Goal: Task Accomplishment & Management: Use online tool/utility

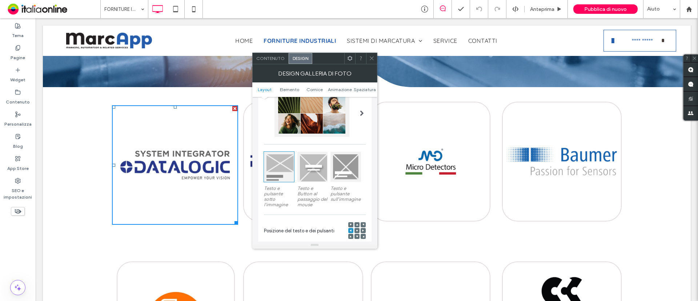
scroll to position [45, 0]
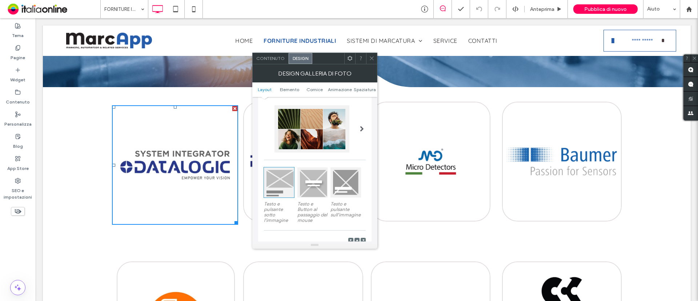
click at [302, 150] on div at bounding box center [311, 128] width 75 height 47
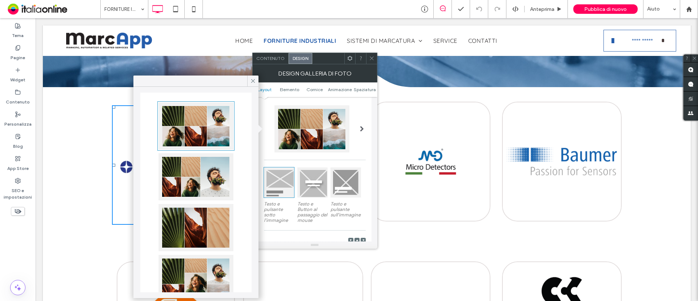
scroll to position [91, 0]
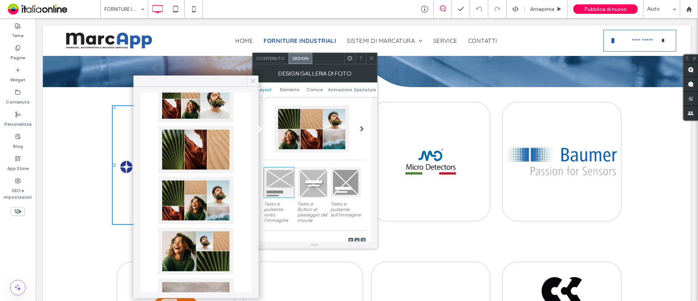
click at [254, 84] on icon at bounding box center [253, 81] width 7 height 7
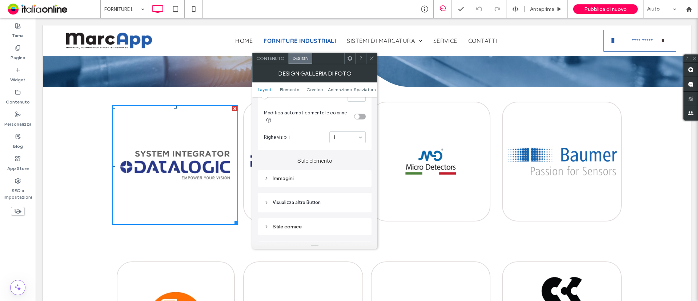
scroll to position [227, 0]
click at [299, 186] on div "Layout I contenuti vengono visualizzati soltanto sui desktop Testo e pulsante s…" at bounding box center [314, 136] width 113 height 532
click at [291, 178] on div "Immagini" at bounding box center [315, 177] width 102 height 6
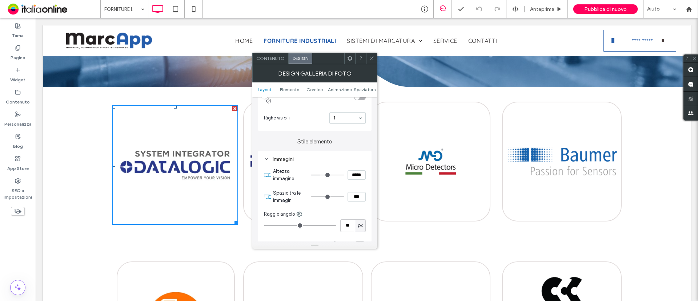
scroll to position [273, 0]
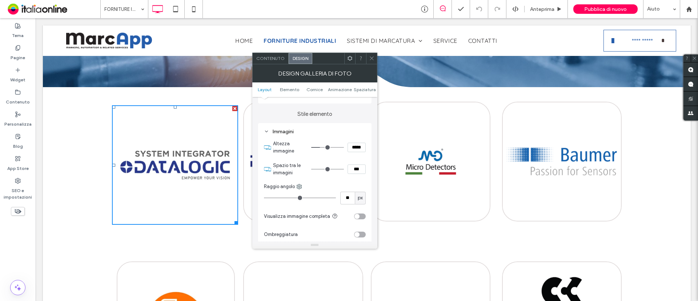
type input "**"
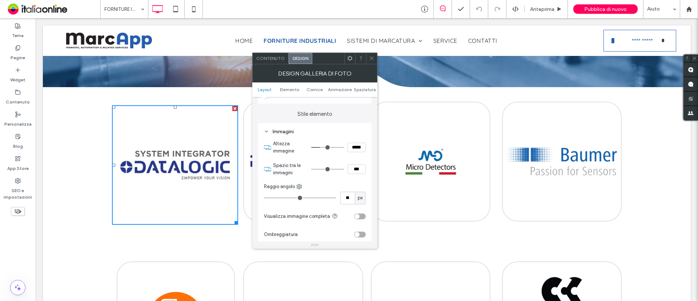
type input "**"
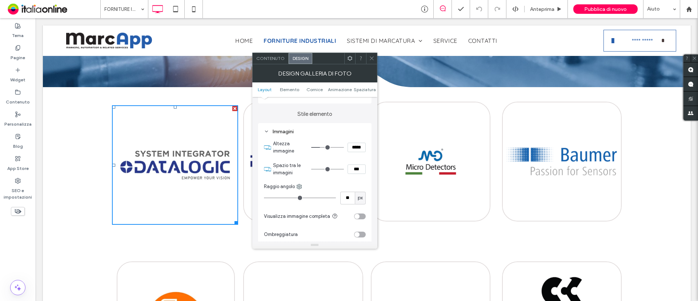
type input "**"
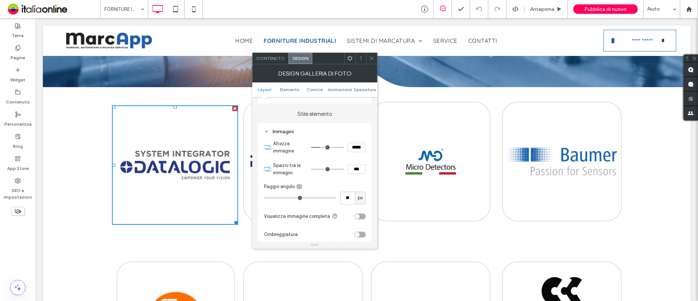
type input "**"
drag, startPoint x: 276, startPoint y: 200, endPoint x: 282, endPoint y: 200, distance: 6.9
click at [282, 198] on input "range" at bounding box center [300, 198] width 72 height 1
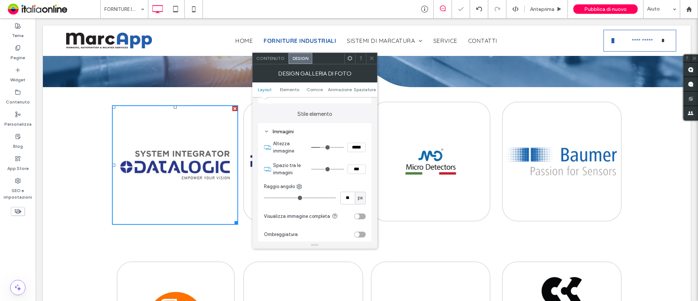
type input "**"
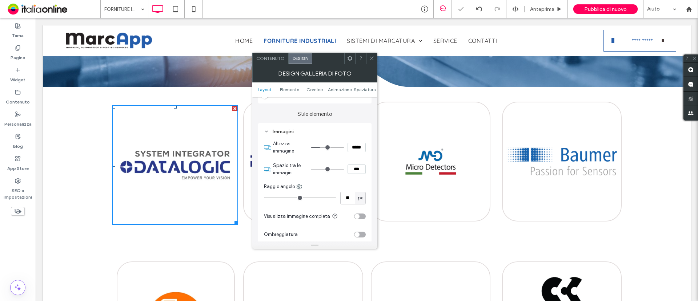
type input "**"
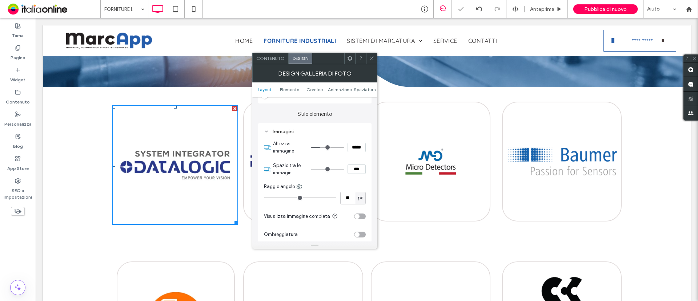
type input "**"
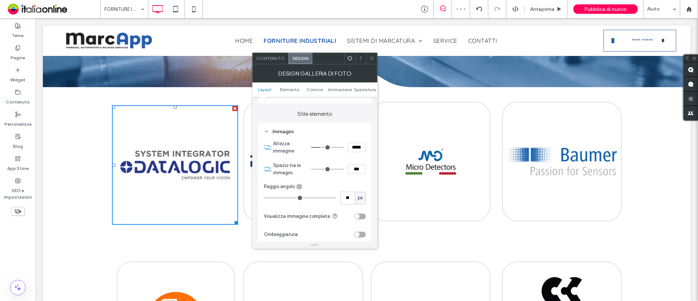
type input "**"
type input "*"
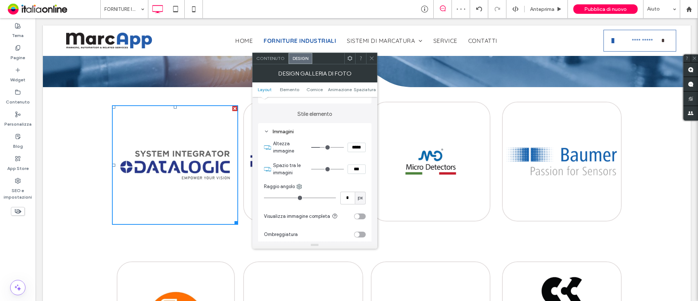
drag, startPoint x: 282, startPoint y: 200, endPoint x: 245, endPoint y: 203, distance: 37.2
type input "*"
click at [264, 198] on input "range" at bounding box center [300, 198] width 72 height 1
drag, startPoint x: 367, startPoint y: 58, endPoint x: 362, endPoint y: 71, distance: 14.0
click at [368, 57] on div at bounding box center [371, 58] width 11 height 11
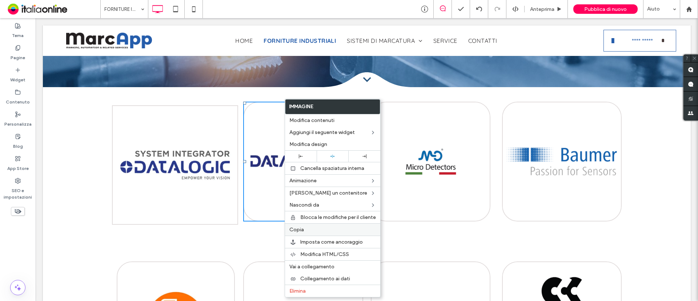
click at [328, 228] on label "Copia" at bounding box center [332, 230] width 87 height 6
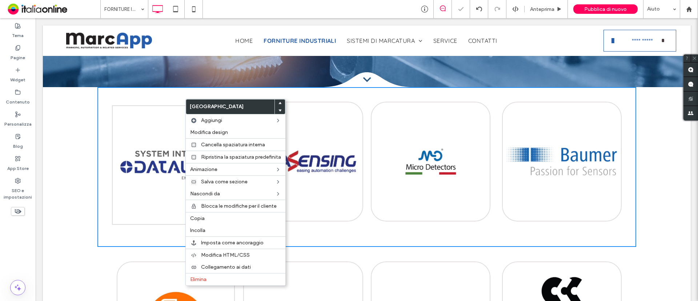
drag, startPoint x: 216, startPoint y: 230, endPoint x: 179, endPoint y: 152, distance: 86.8
click at [216, 230] on label "Incolla" at bounding box center [235, 231] width 91 height 6
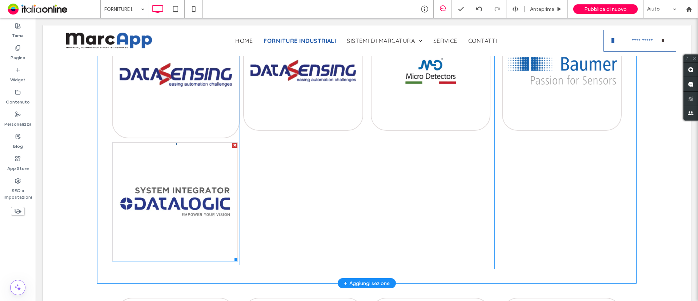
scroll to position [182, 0]
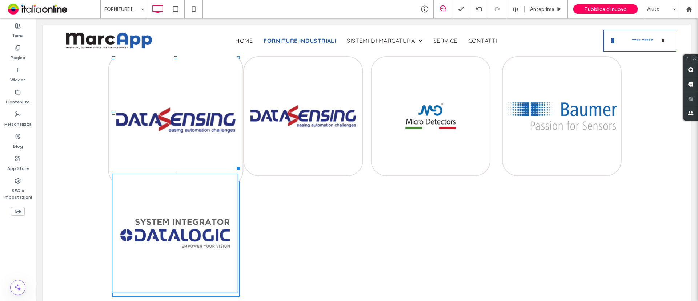
drag, startPoint x: 234, startPoint y: 179, endPoint x: 231, endPoint y: 164, distance: 15.5
click at [231, 164] on div "W:313.75 H:313" at bounding box center [176, 113] width 128 height 114
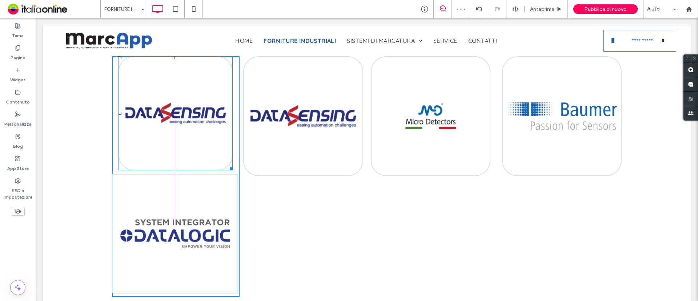
drag, startPoint x: 230, startPoint y: 169, endPoint x: 266, endPoint y: 200, distance: 47.2
click at [231, 169] on div at bounding box center [229, 167] width 5 height 5
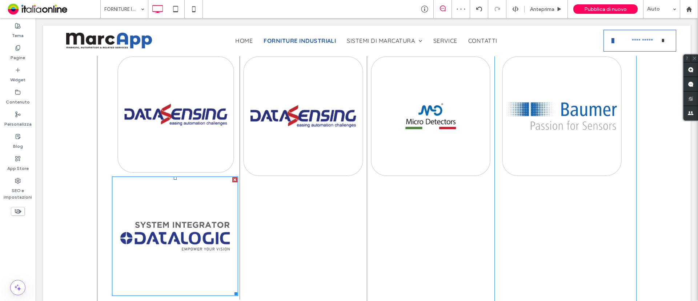
click at [235, 179] on div at bounding box center [234, 179] width 5 height 5
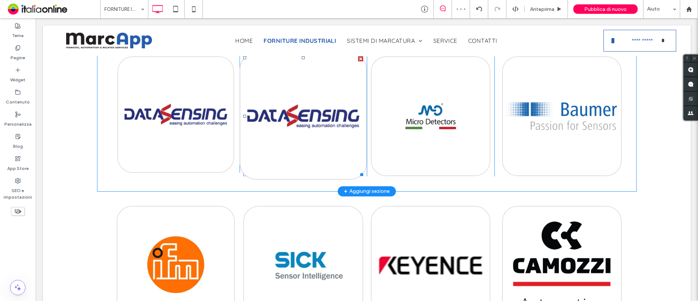
scroll to position [136, 0]
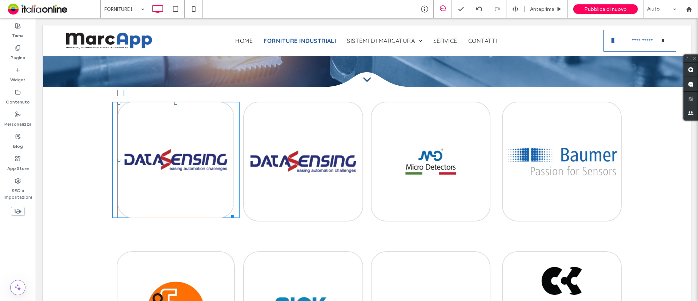
click at [231, 213] on div at bounding box center [231, 215] width 5 height 5
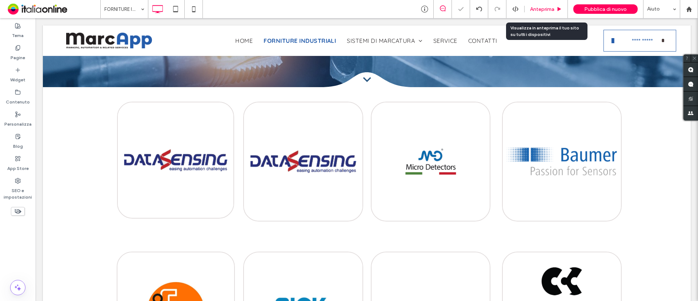
click at [555, 16] on div "Anteprima" at bounding box center [546, 9] width 43 height 18
drag, startPoint x: 322, startPoint y: 124, endPoint x: 546, endPoint y: 8, distance: 251.7
click at [546, 8] on span "Anteprima" at bounding box center [542, 9] width 24 height 6
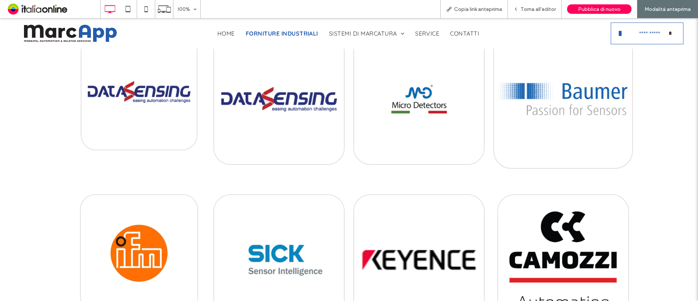
scroll to position [182, 0]
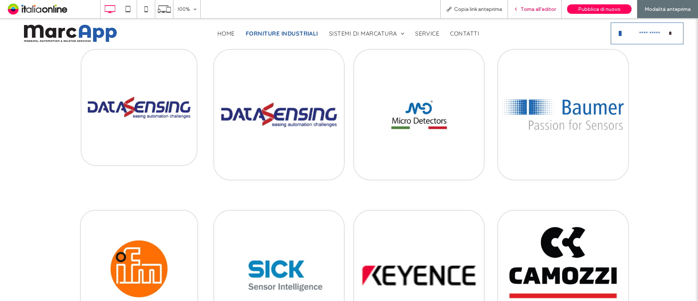
drag, startPoint x: 547, startPoint y: 13, endPoint x: 556, endPoint y: 14, distance: 8.8
click at [558, 14] on div "Torna all'editor" at bounding box center [535, 9] width 54 height 18
click at [527, 10] on span "Torna all'editor" at bounding box center [538, 9] width 35 height 6
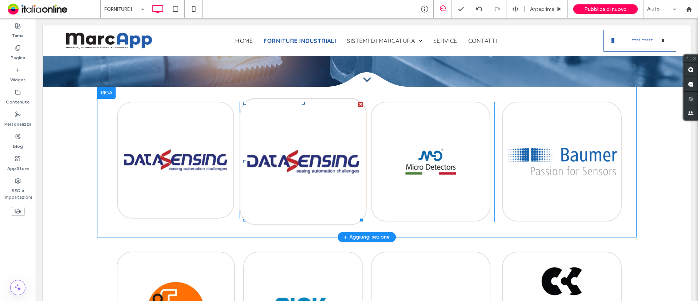
scroll to position [182, 0]
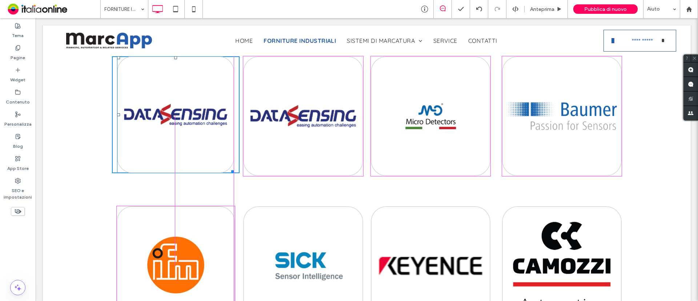
click at [230, 170] on div at bounding box center [231, 170] width 5 height 5
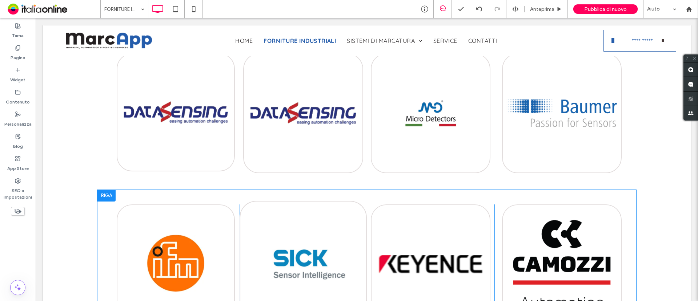
scroll to position [136, 0]
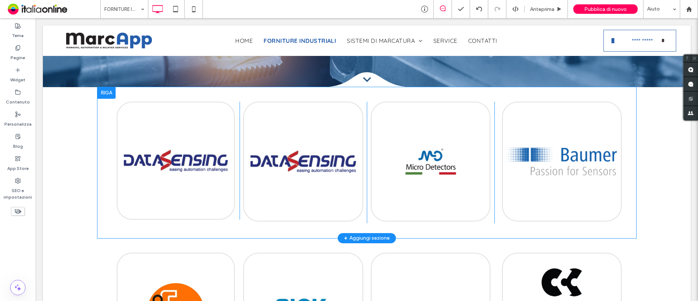
click at [107, 97] on div at bounding box center [106, 93] width 18 height 12
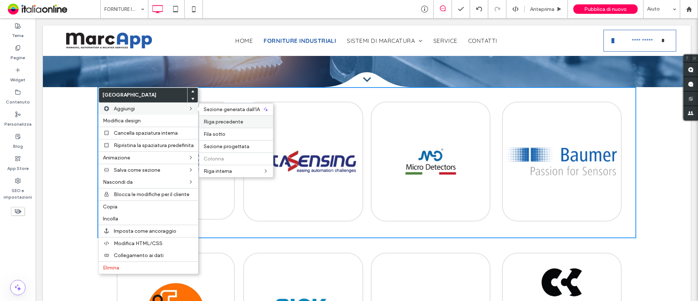
click at [230, 123] on span "Riga precedente" at bounding box center [224, 122] width 40 height 6
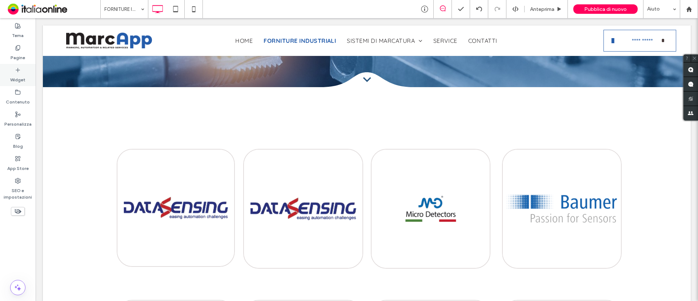
drag, startPoint x: 24, startPoint y: 81, endPoint x: 53, endPoint y: 85, distance: 28.9
click at [24, 81] on label "Widget" at bounding box center [17, 78] width 15 height 10
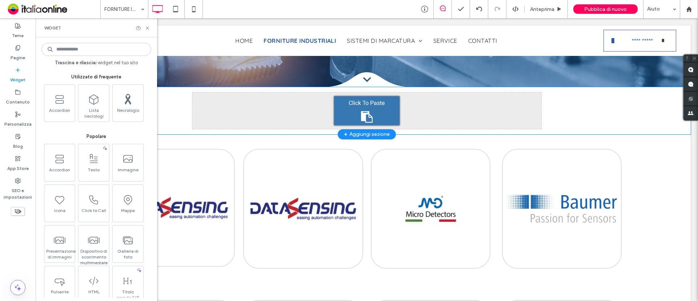
click at [264, 118] on div "Click To Paste Click To Paste" at bounding box center [366, 111] width 349 height 36
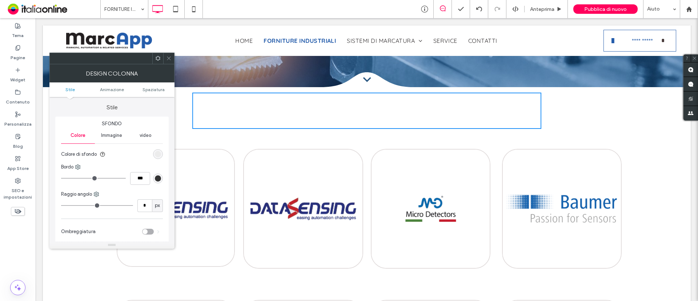
click at [168, 58] on icon at bounding box center [168, 58] width 5 height 5
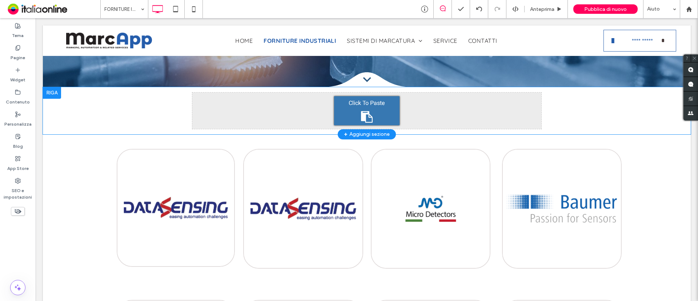
click at [53, 96] on div at bounding box center [52, 93] width 18 height 12
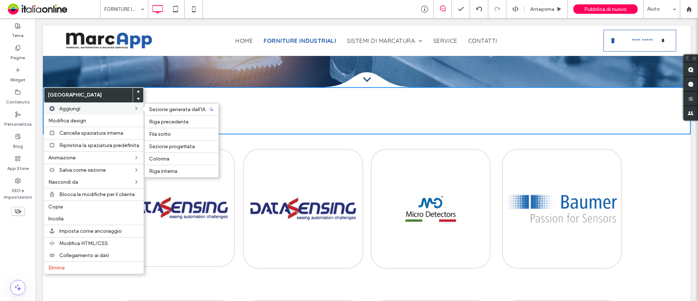
drag, startPoint x: 172, startPoint y: 157, endPoint x: 87, endPoint y: 113, distance: 95.9
click at [172, 158] on label "Colonna" at bounding box center [181, 159] width 65 height 6
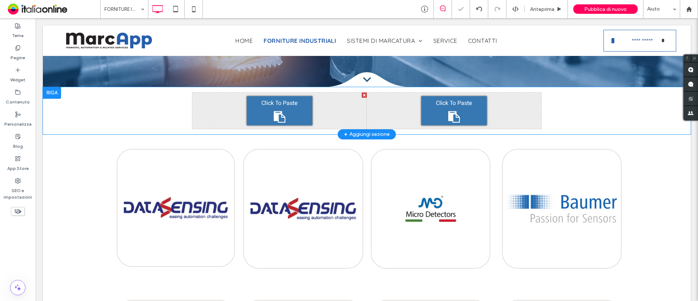
click at [48, 93] on div at bounding box center [52, 93] width 18 height 12
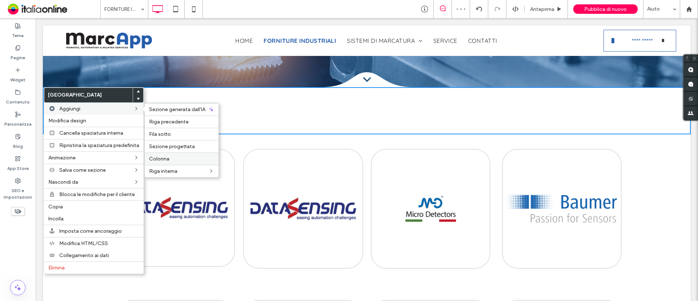
click at [174, 157] on label "Colonna" at bounding box center [181, 159] width 65 height 6
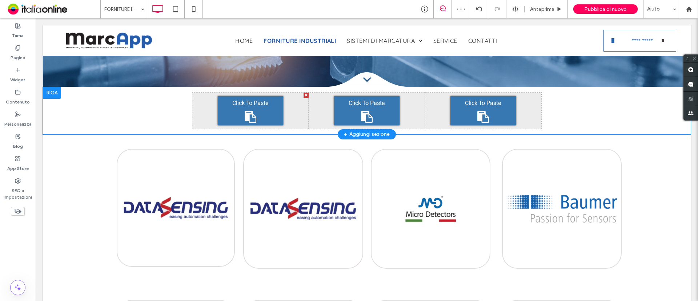
click at [53, 94] on div at bounding box center [52, 93] width 18 height 12
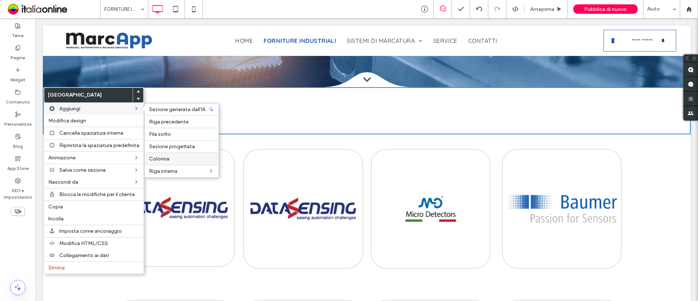
drag, startPoint x: 164, startPoint y: 157, endPoint x: 4, endPoint y: 85, distance: 174.6
click at [164, 157] on span "Colonna" at bounding box center [159, 159] width 20 height 6
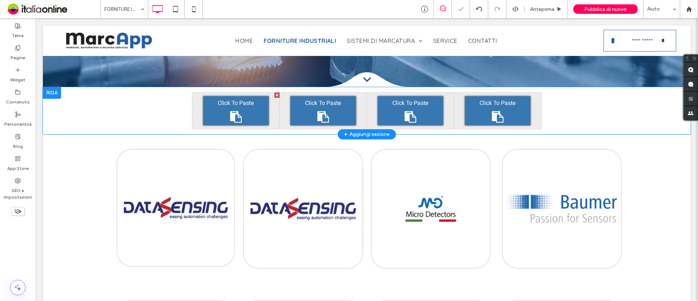
click at [52, 93] on div at bounding box center [52, 93] width 18 height 12
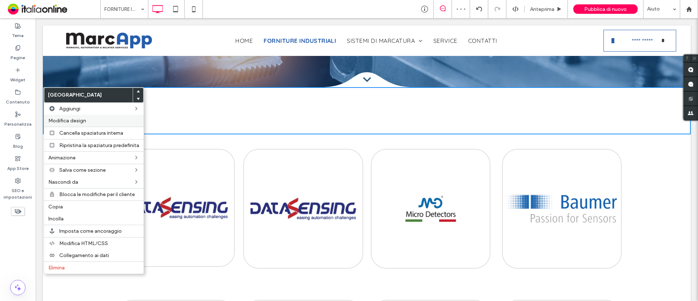
click at [104, 119] on label "Modifica design" at bounding box center [93, 121] width 91 height 6
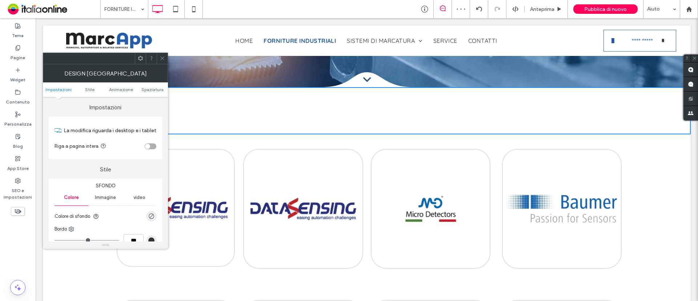
click at [153, 146] on div "toggle" at bounding box center [151, 147] width 12 height 6
click at [160, 58] on icon at bounding box center [162, 58] width 5 height 5
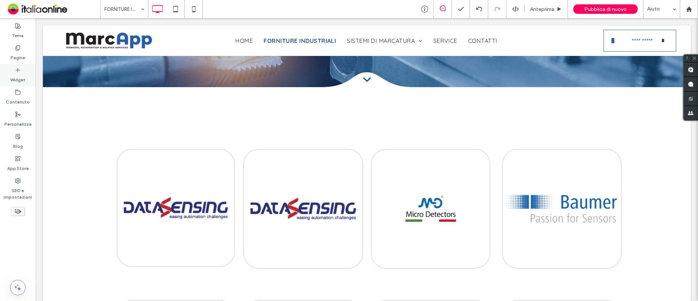
click at [20, 72] on icon at bounding box center [18, 70] width 6 height 6
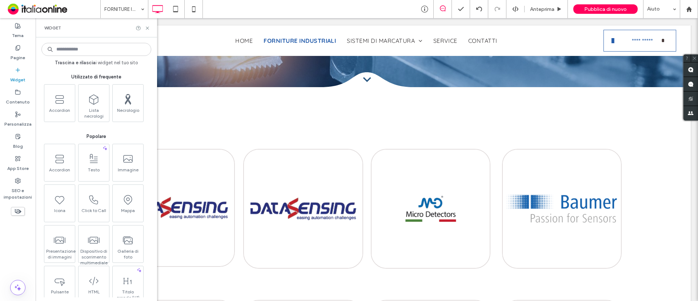
click at [99, 51] on input at bounding box center [96, 49] width 110 height 13
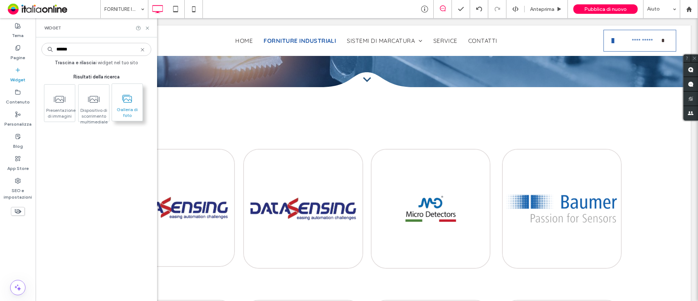
type input "******"
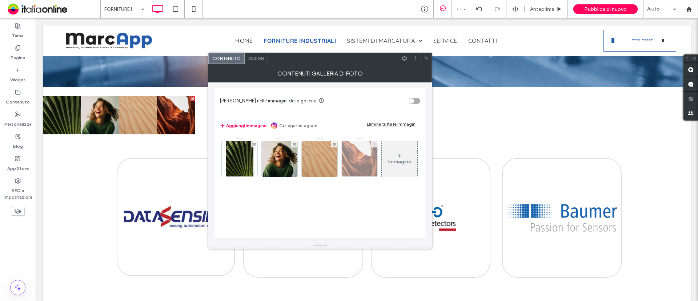
click at [375, 143] on icon at bounding box center [374, 144] width 3 height 3
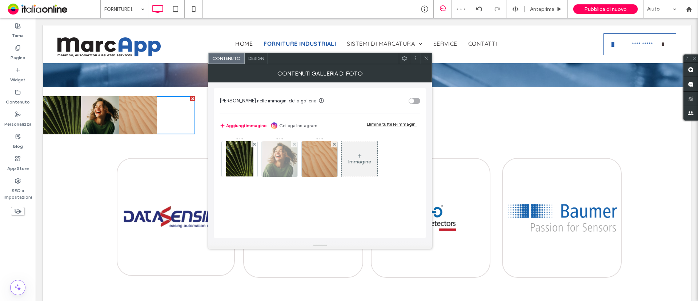
drag, startPoint x: 332, startPoint y: 143, endPoint x: 297, endPoint y: 143, distance: 35.3
click at [332, 143] on div at bounding box center [334, 144] width 6 height 6
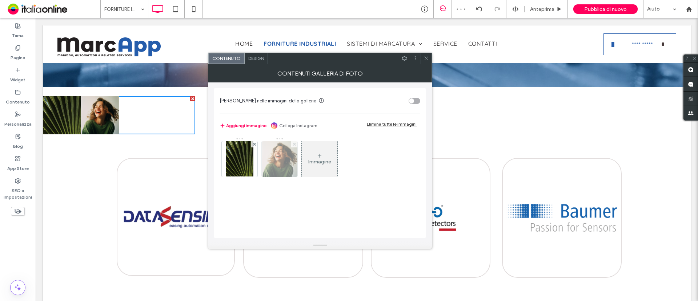
click at [296, 143] on use at bounding box center [294, 144] width 3 height 3
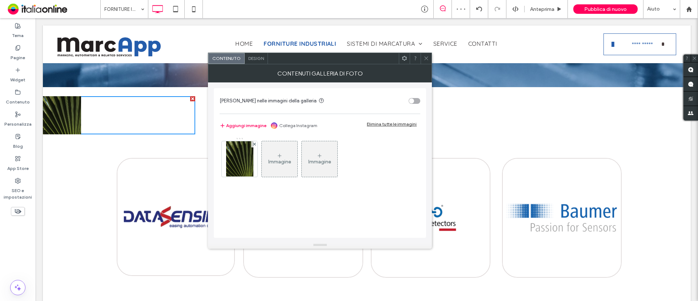
click at [422, 56] on div at bounding box center [426, 58] width 11 height 11
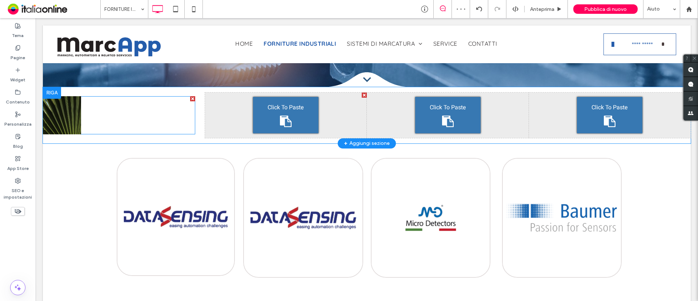
click at [97, 122] on div at bounding box center [100, 115] width 38 height 38
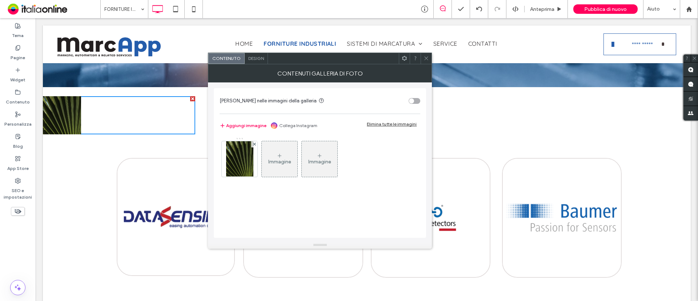
click at [253, 53] on div "Design" at bounding box center [256, 58] width 23 height 11
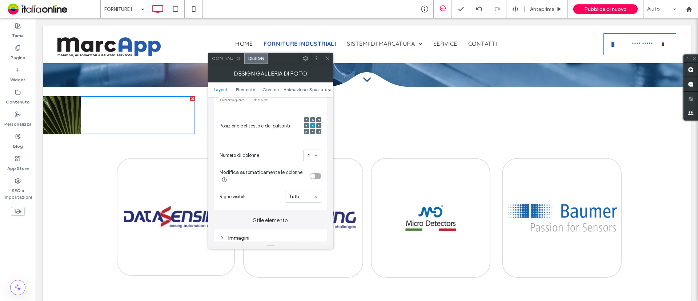
scroll to position [182, 0]
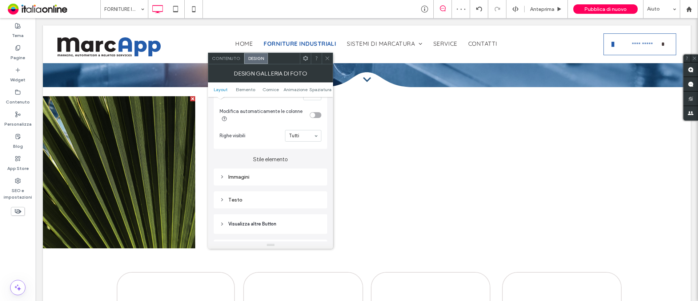
click at [282, 177] on div "Immagini" at bounding box center [271, 177] width 102 height 6
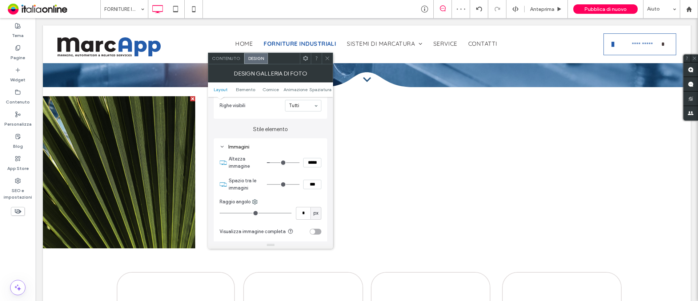
scroll to position [273, 0]
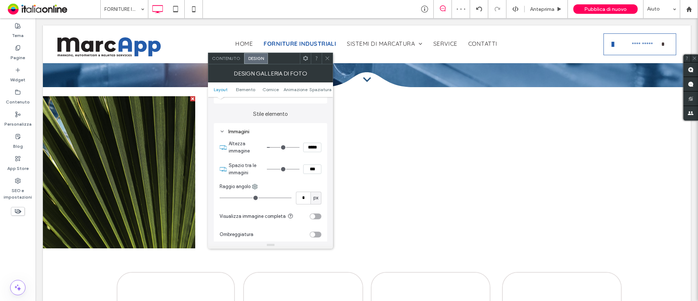
type input "*"
click at [228, 198] on input "range" at bounding box center [256, 198] width 72 height 1
type input "**"
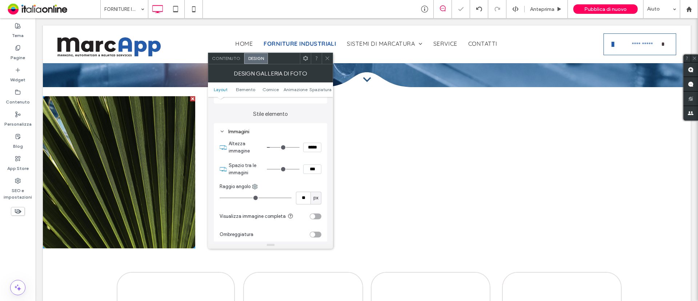
type input "**"
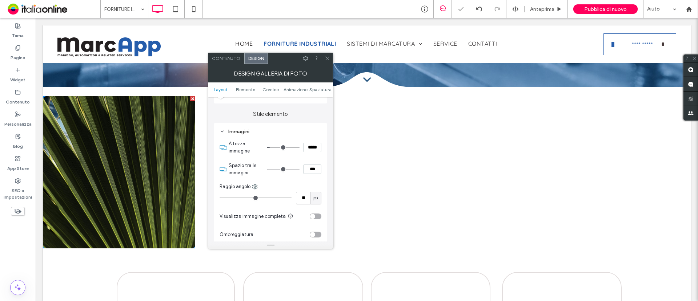
type input "**"
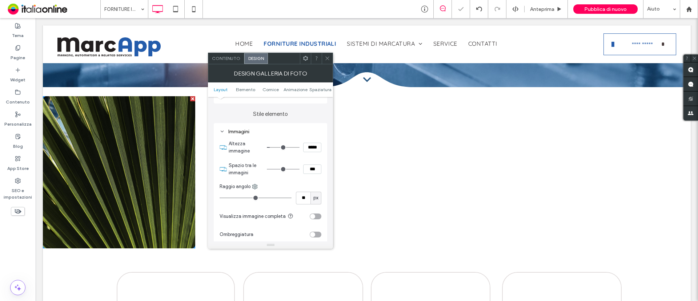
type input "**"
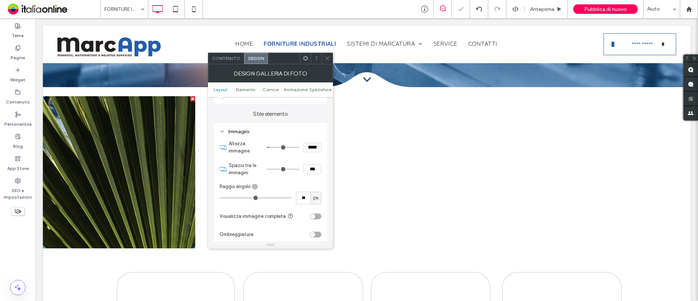
type input "**"
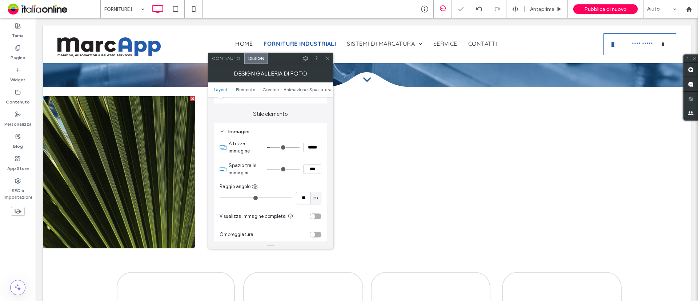
drag, startPoint x: 230, startPoint y: 199, endPoint x: 241, endPoint y: 198, distance: 11.7
click at [241, 198] on input "range" at bounding box center [256, 198] width 72 height 1
type input "**"
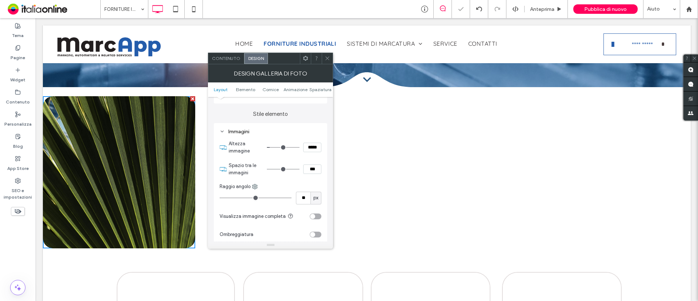
type input "**"
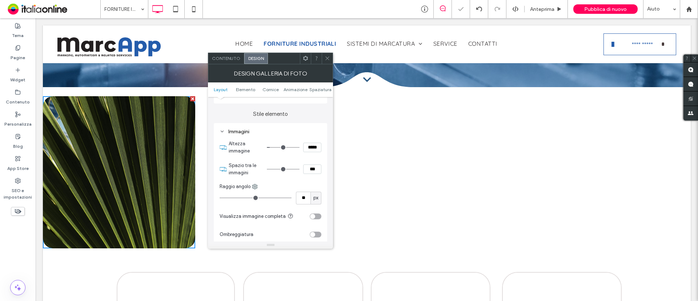
type input "**"
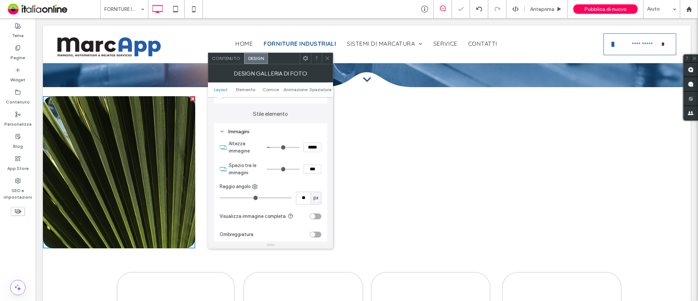
type input "**"
drag, startPoint x: 241, startPoint y: 198, endPoint x: 246, endPoint y: 199, distance: 5.1
type input "**"
click at [246, 198] on input "range" at bounding box center [256, 198] width 72 height 1
drag, startPoint x: 326, startPoint y: 57, endPoint x: 326, endPoint y: 81, distance: 23.3
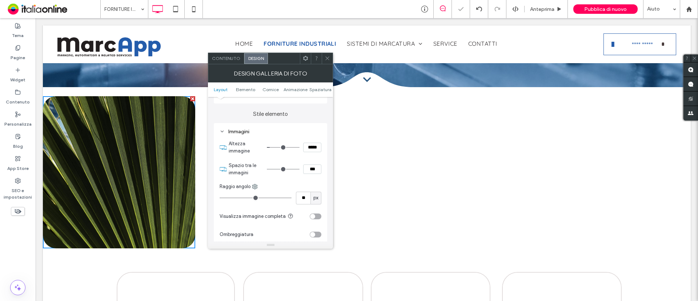
click at [326, 57] on icon at bounding box center [327, 58] width 5 height 5
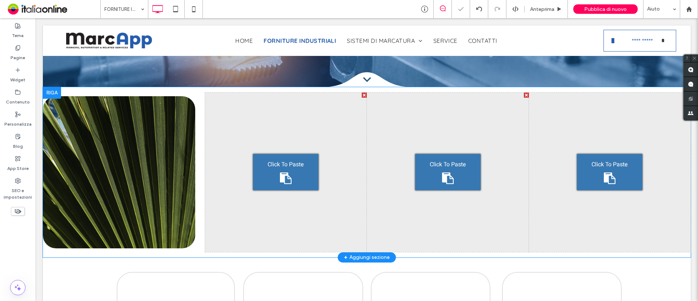
scroll to position [182, 0]
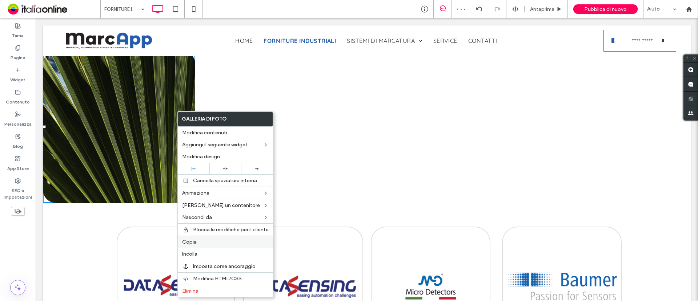
click at [212, 242] on label "Copia" at bounding box center [225, 242] width 87 height 6
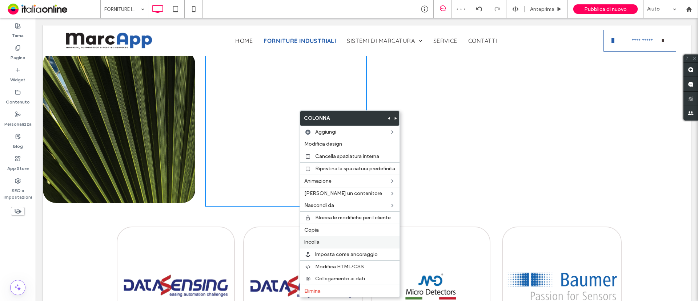
click at [337, 240] on label "Incolla" at bounding box center [349, 242] width 91 height 6
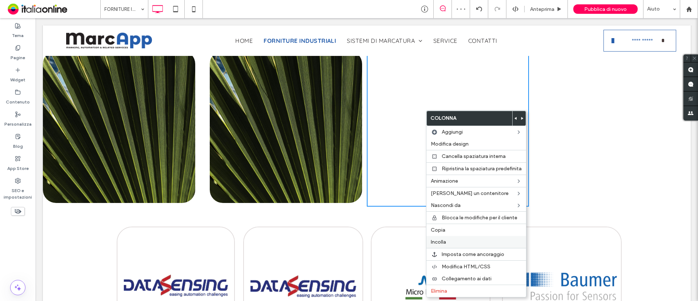
click at [453, 244] on label "Incolla" at bounding box center [476, 242] width 91 height 6
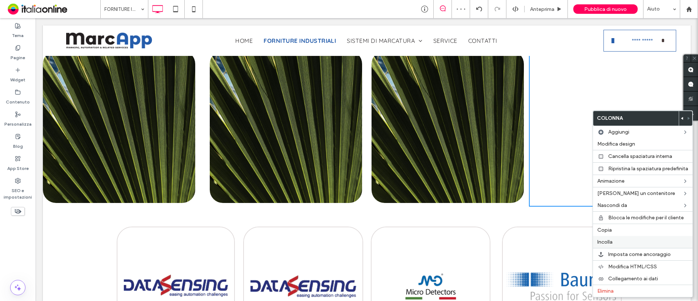
drag, startPoint x: 621, startPoint y: 244, endPoint x: 621, endPoint y: 250, distance: 5.8
click at [621, 244] on label "Incolla" at bounding box center [642, 242] width 91 height 6
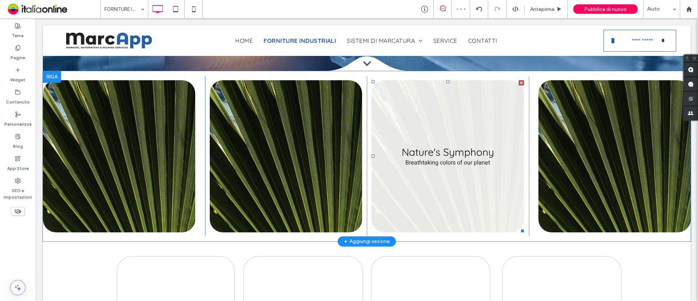
scroll to position [136, 0]
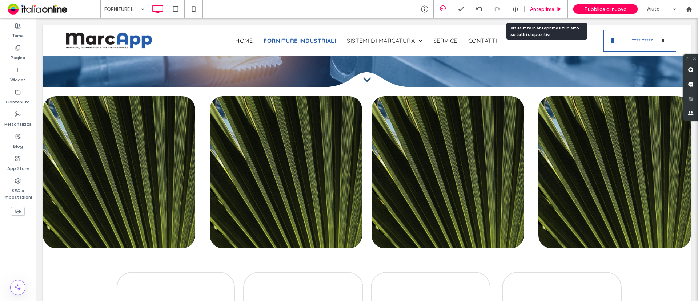
click at [564, 7] on div "Anteprima" at bounding box center [546, 9] width 43 height 6
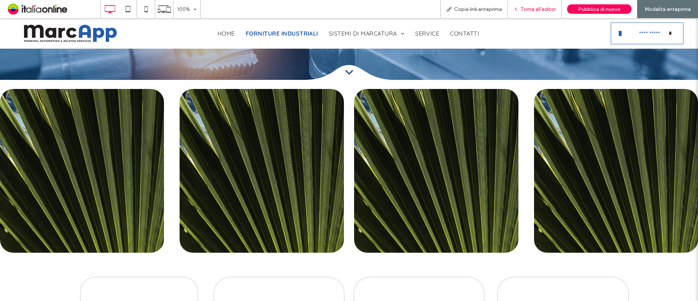
click at [555, 13] on div "Torna all'editor" at bounding box center [535, 9] width 54 height 18
click at [547, 4] on div "Torna all'editor" at bounding box center [535, 9] width 54 height 18
click at [532, 8] on span "Torna all'editor" at bounding box center [538, 9] width 35 height 6
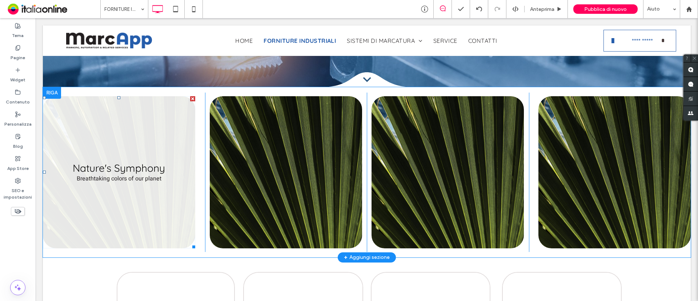
click at [137, 216] on link at bounding box center [119, 172] width 152 height 152
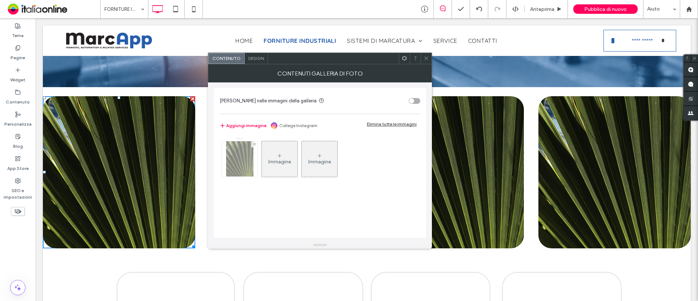
click at [240, 154] on img at bounding box center [239, 159] width 27 height 36
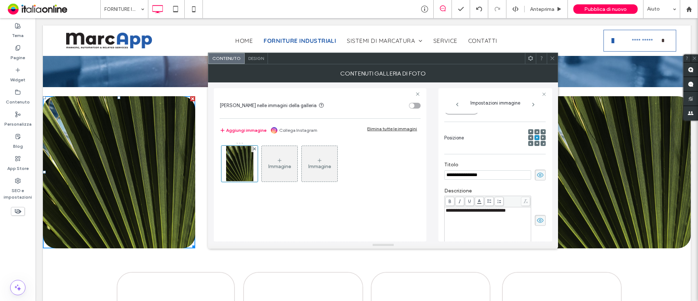
click at [541, 177] on span at bounding box center [540, 175] width 11 height 11
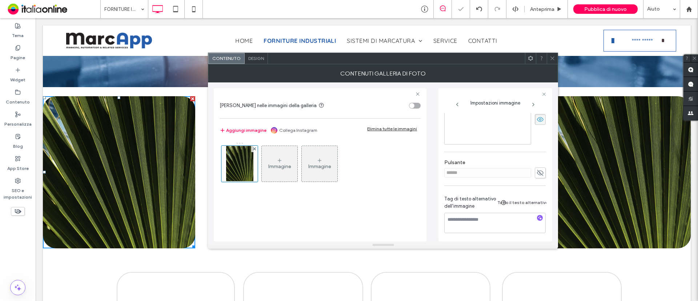
scroll to position [193, 0]
click at [539, 171] on span at bounding box center [540, 171] width 11 height 11
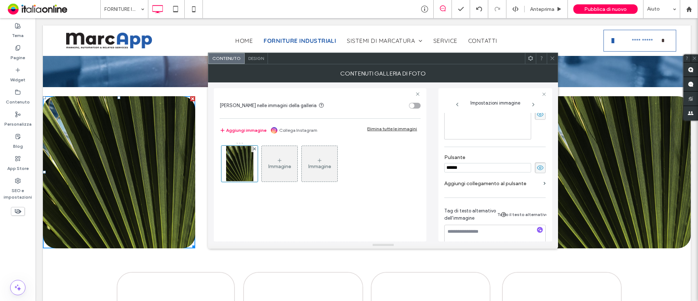
click at [537, 169] on use at bounding box center [540, 167] width 7 height 5
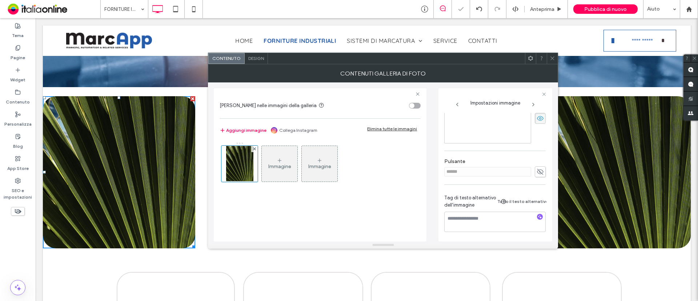
click at [251, 57] on span "Design" at bounding box center [256, 58] width 16 height 5
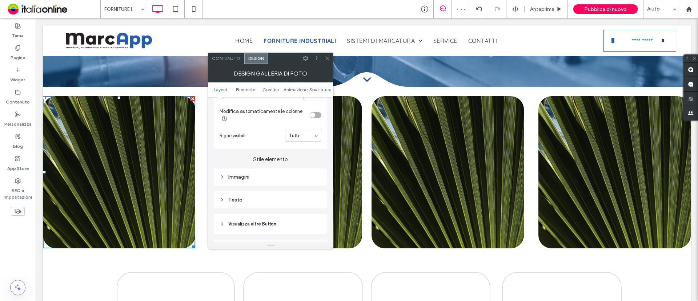
scroll to position [273, 0]
click at [322, 55] on div at bounding box center [327, 58] width 11 height 11
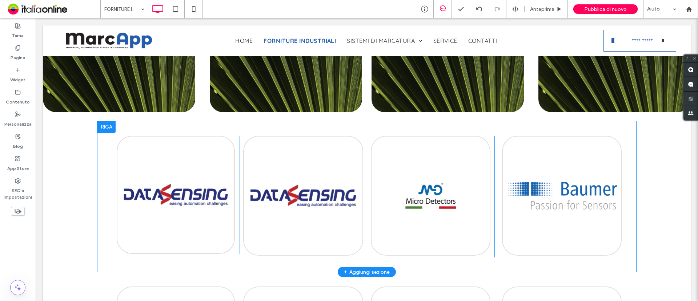
click at [102, 128] on div at bounding box center [106, 127] width 18 height 12
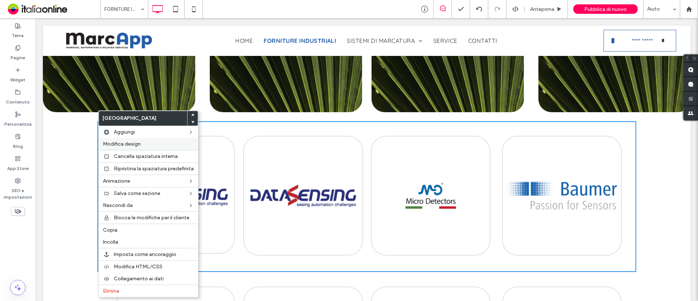
click at [154, 144] on label "Modifica design" at bounding box center [148, 144] width 91 height 6
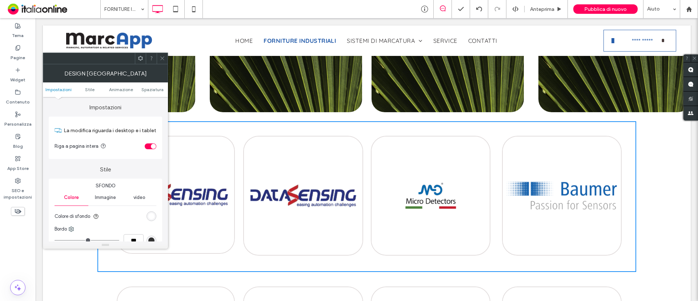
click at [161, 57] on icon at bounding box center [162, 58] width 5 height 5
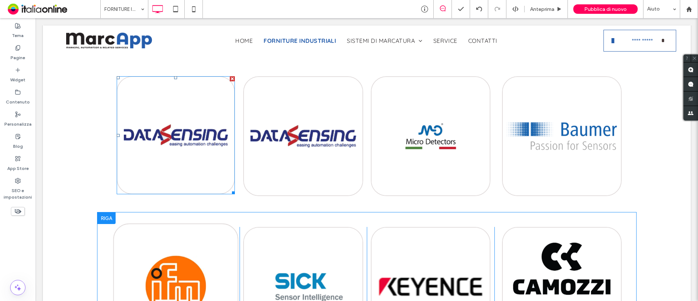
scroll to position [409, 0]
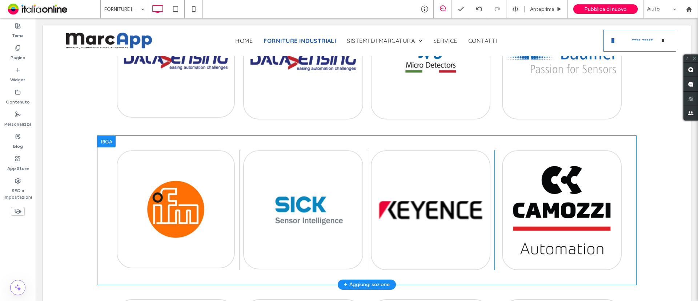
click at [106, 136] on div at bounding box center [106, 142] width 18 height 12
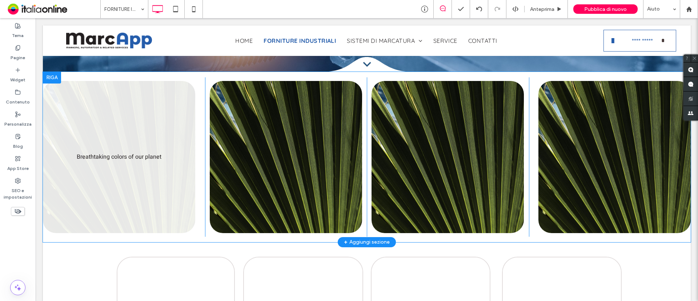
scroll to position [136, 0]
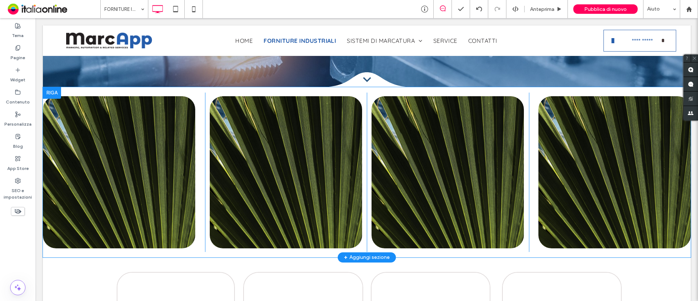
drag, startPoint x: 52, startPoint y: 93, endPoint x: 88, endPoint y: 111, distance: 40.3
click at [52, 93] on div at bounding box center [52, 93] width 18 height 12
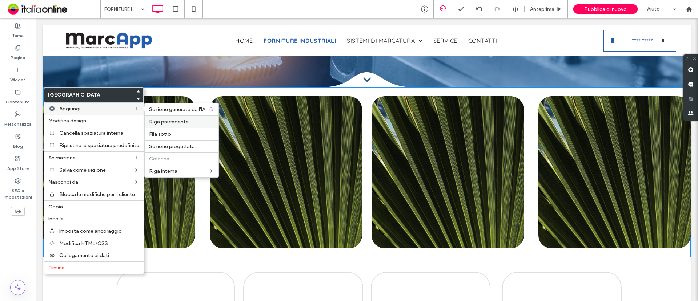
click at [180, 119] on span "Riga precedente" at bounding box center [169, 122] width 40 height 6
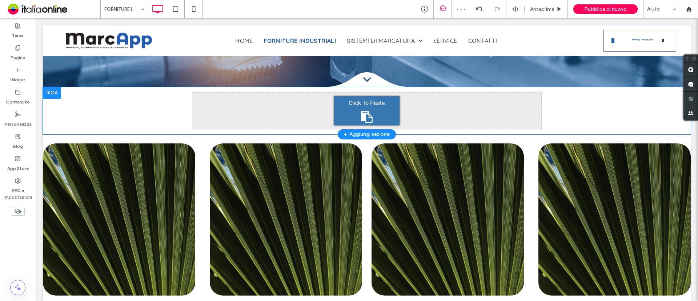
click at [53, 92] on div at bounding box center [52, 93] width 18 height 12
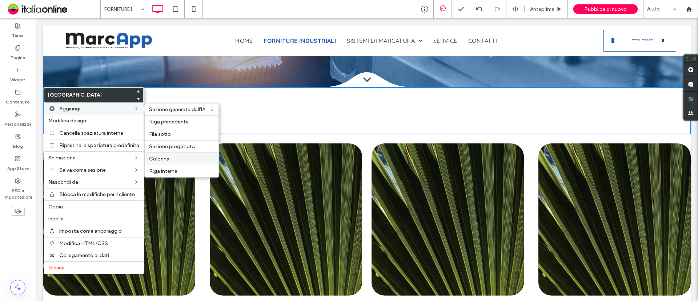
click at [169, 153] on div "Colonna" at bounding box center [182, 159] width 74 height 12
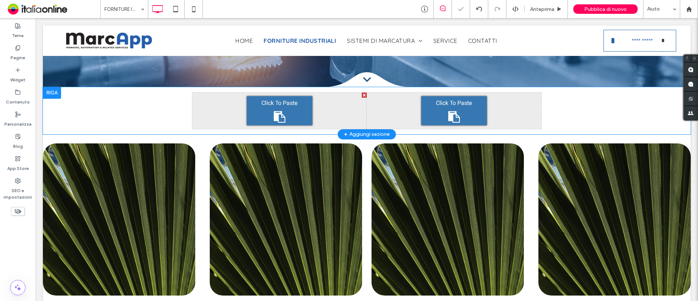
click at [57, 90] on div at bounding box center [52, 93] width 18 height 12
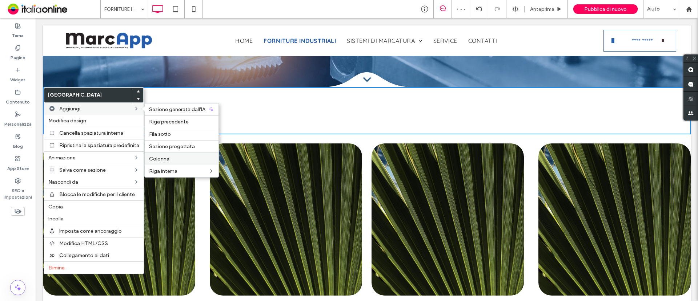
click at [169, 158] on label "Colonna" at bounding box center [181, 159] width 65 height 6
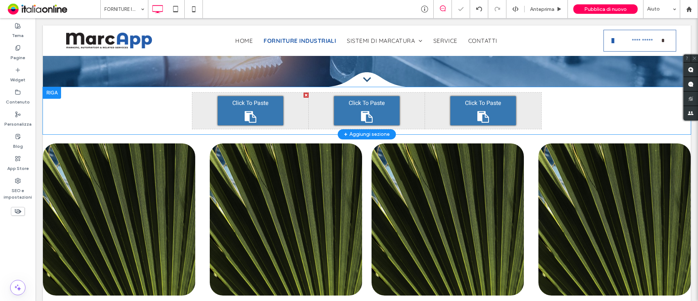
click at [57, 98] on div at bounding box center [52, 93] width 18 height 12
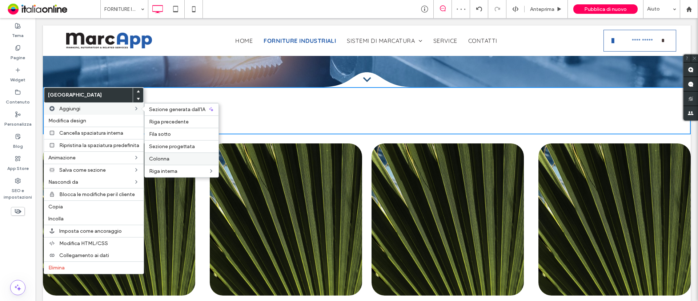
click at [167, 157] on span "Colonna" at bounding box center [159, 159] width 20 height 6
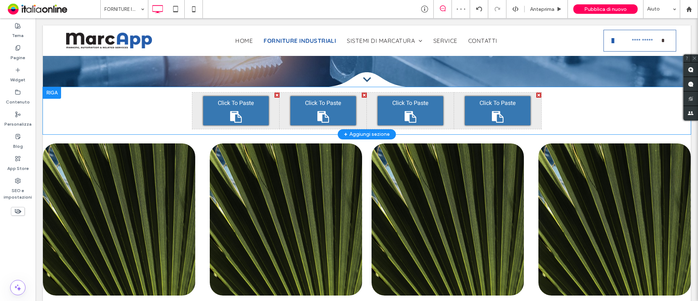
click at [50, 90] on div at bounding box center [52, 93] width 18 height 12
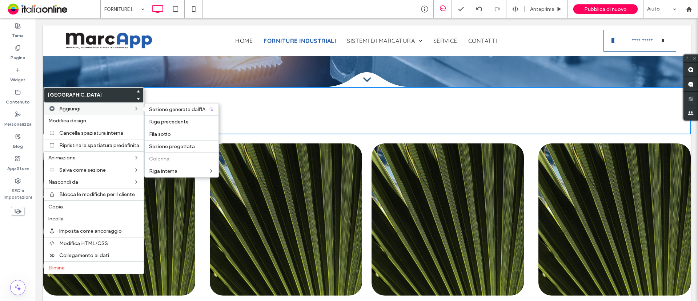
click at [88, 109] on label "Aggiungi" at bounding box center [96, 109] width 74 height 6
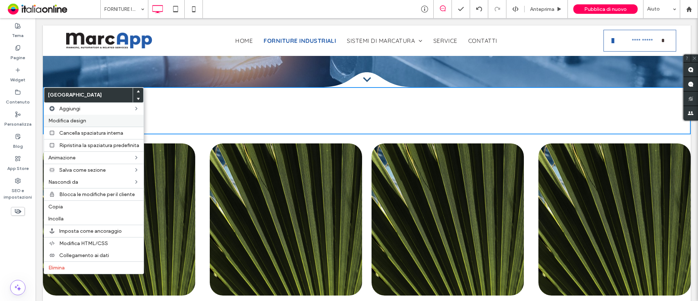
click at [117, 121] on label "Modifica design" at bounding box center [93, 121] width 91 height 6
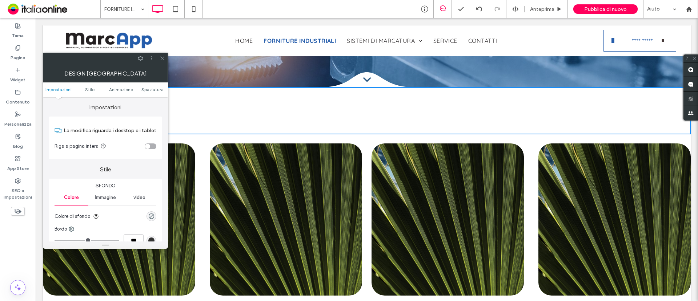
click at [151, 143] on section "Riga a pagina intera" at bounding box center [106, 146] width 102 height 18
click at [152, 144] on section "Riga a pagina intera" at bounding box center [106, 146] width 102 height 18
click at [152, 144] on div "toggle" at bounding box center [151, 147] width 12 height 6
click at [158, 55] on div at bounding box center [162, 58] width 11 height 11
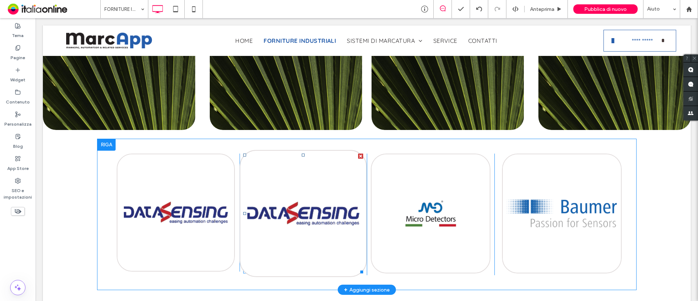
scroll to position [318, 0]
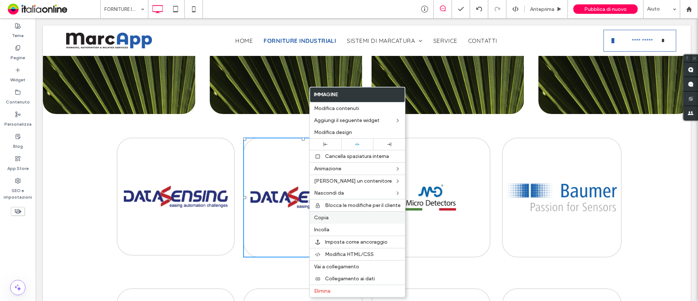
drag, startPoint x: 341, startPoint y: 220, endPoint x: 331, endPoint y: 220, distance: 9.8
click at [341, 220] on label "Copia" at bounding box center [357, 218] width 87 height 6
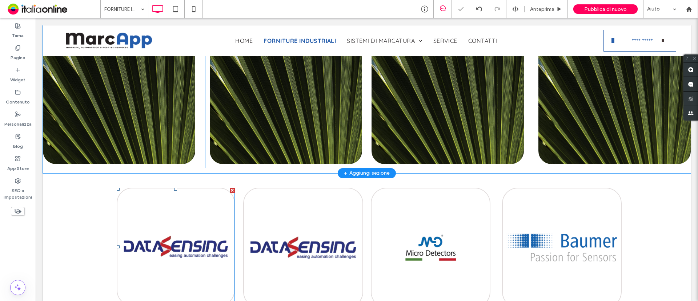
scroll to position [136, 0]
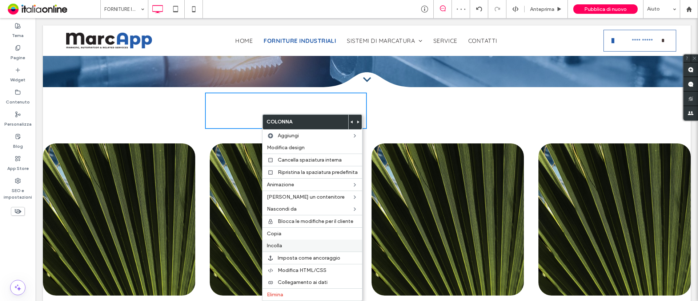
click at [308, 246] on label "Incolla" at bounding box center [312, 246] width 91 height 6
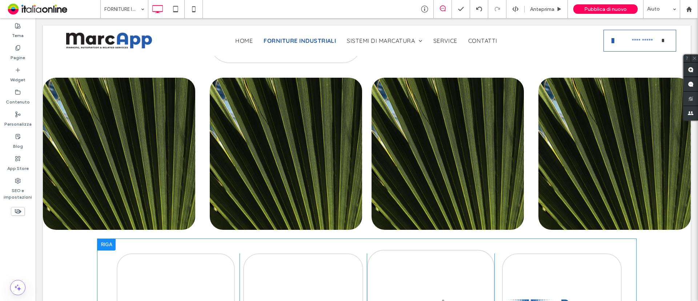
scroll to position [454, 0]
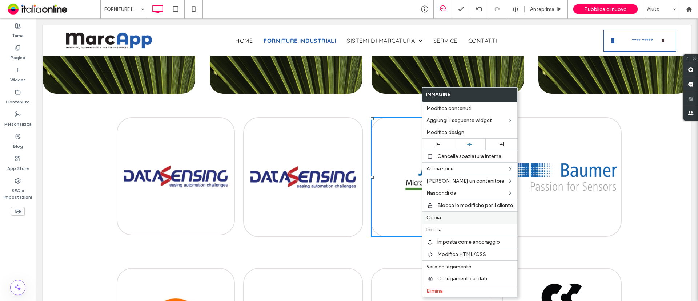
click at [457, 217] on label "Copia" at bounding box center [469, 218] width 87 height 6
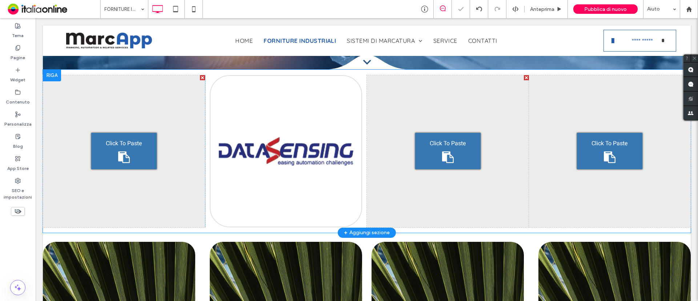
scroll to position [91, 0]
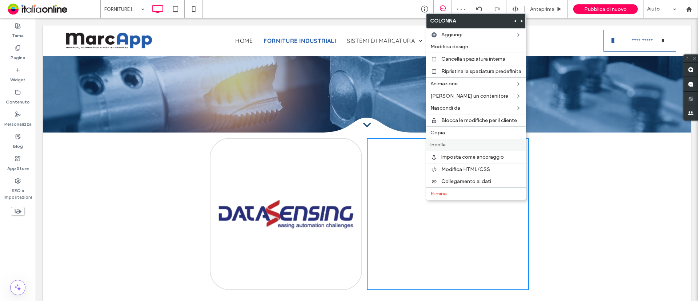
click at [456, 139] on div "Incolla" at bounding box center [476, 145] width 100 height 12
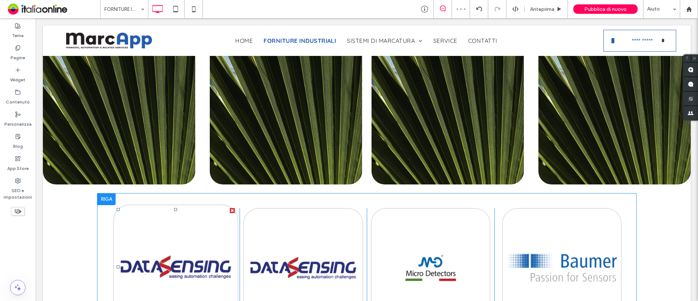
scroll to position [454, 0]
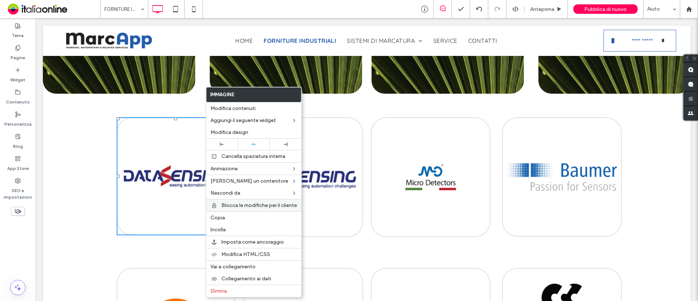
drag, startPoint x: 254, startPoint y: 218, endPoint x: 230, endPoint y: 211, distance: 25.7
click at [254, 218] on label "Copia" at bounding box center [253, 218] width 87 height 6
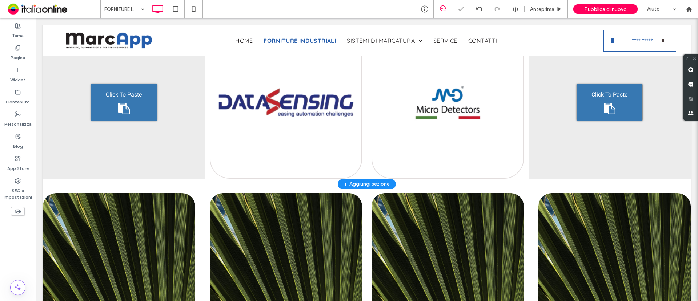
scroll to position [136, 0]
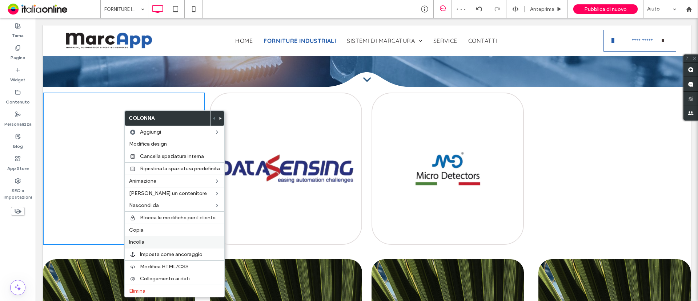
click at [157, 242] on label "Incolla" at bounding box center [174, 242] width 91 height 6
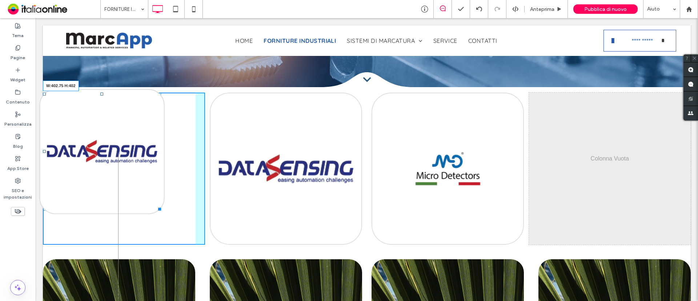
drag, startPoint x: 160, startPoint y: 209, endPoint x: 174, endPoint y: 211, distance: 14.3
click at [161, 211] on div "W:402.75 H:402" at bounding box center [102, 152] width 118 height 118
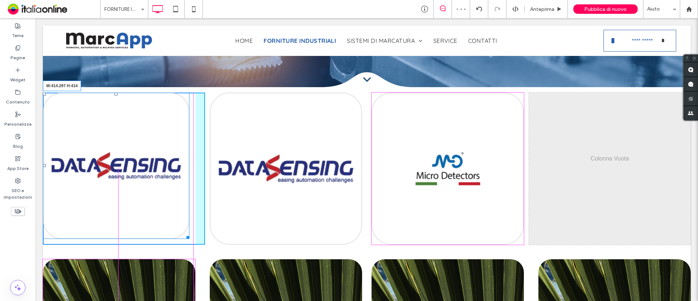
drag, startPoint x: 186, startPoint y: 234, endPoint x: 189, endPoint y: 238, distance: 4.4
click at [189, 238] on div at bounding box center [186, 236] width 5 height 5
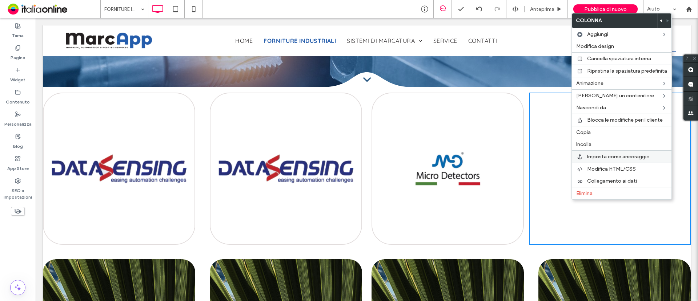
click at [597, 146] on label "Incolla" at bounding box center [621, 144] width 91 height 6
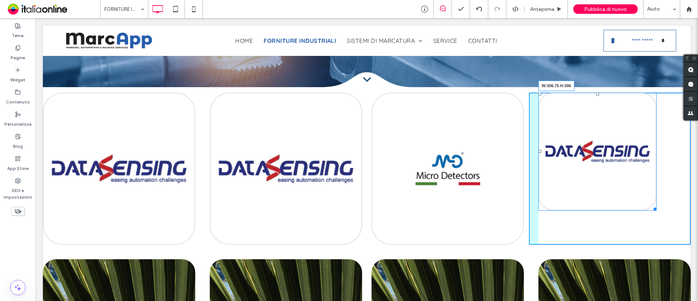
drag, startPoint x: 648, startPoint y: 206, endPoint x: 645, endPoint y: 233, distance: 26.7
click at [645, 233] on div "Click To Paste Click To Paste W:306.75 H:306" at bounding box center [610, 169] width 162 height 152
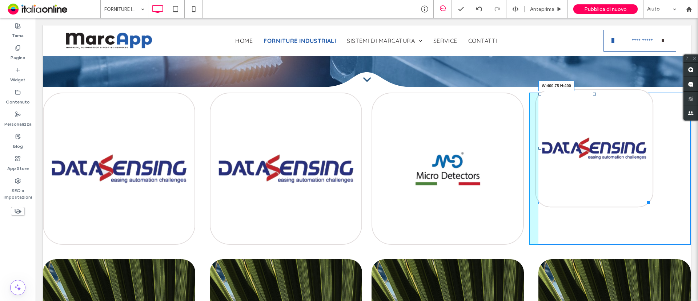
drag, startPoint x: 641, startPoint y: 203, endPoint x: 658, endPoint y: 232, distance: 34.0
click at [650, 204] on div "W:400.75 H:400" at bounding box center [594, 149] width 112 height 112
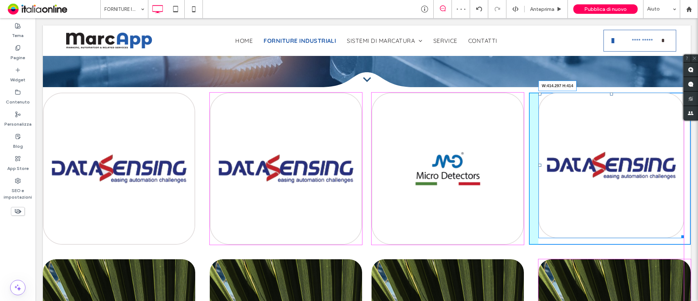
drag, startPoint x: 678, startPoint y: 235, endPoint x: 681, endPoint y: 239, distance: 5.5
click at [681, 238] on div at bounding box center [681, 235] width 5 height 5
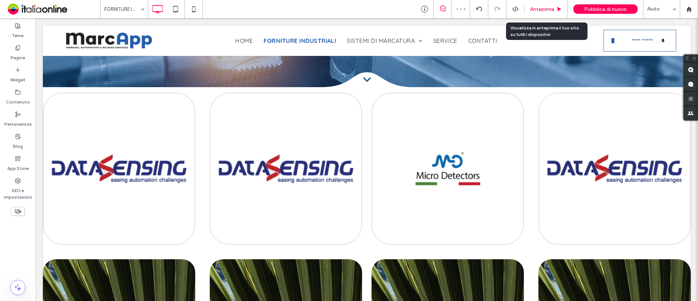
drag, startPoint x: 566, startPoint y: 13, endPoint x: 532, endPoint y: 42, distance: 45.1
click at [566, 13] on div "Anteprima" at bounding box center [546, 9] width 43 height 18
click at [553, 9] on span "Anteprima" at bounding box center [542, 9] width 24 height 6
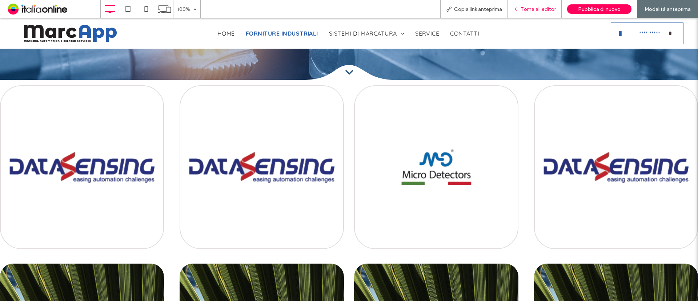
click at [550, 7] on span "Torna all'editor" at bounding box center [538, 9] width 35 height 6
